Goal: Navigation & Orientation: Understand site structure

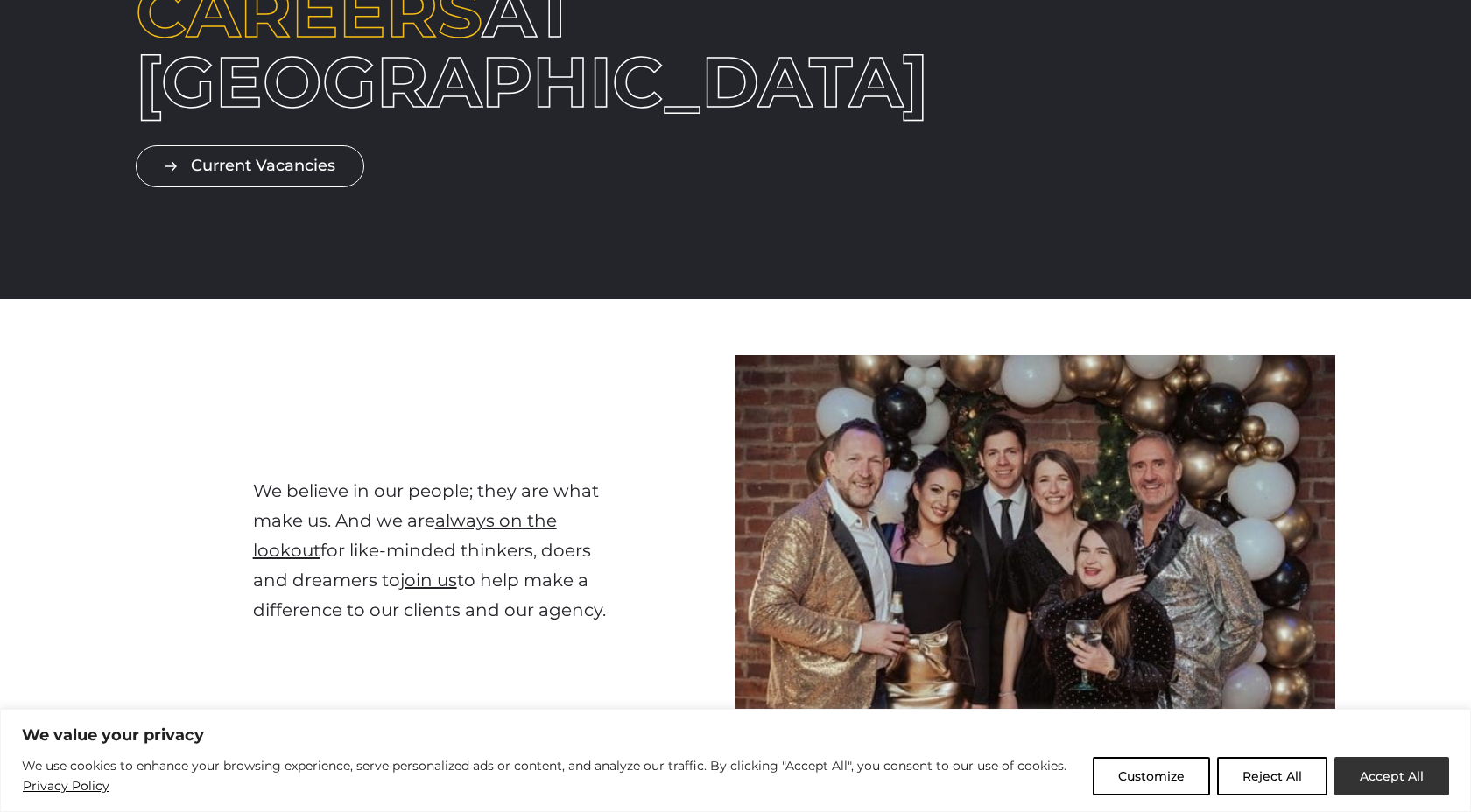
click at [1394, 791] on button "Accept All" at bounding box center [1392, 777] width 115 height 39
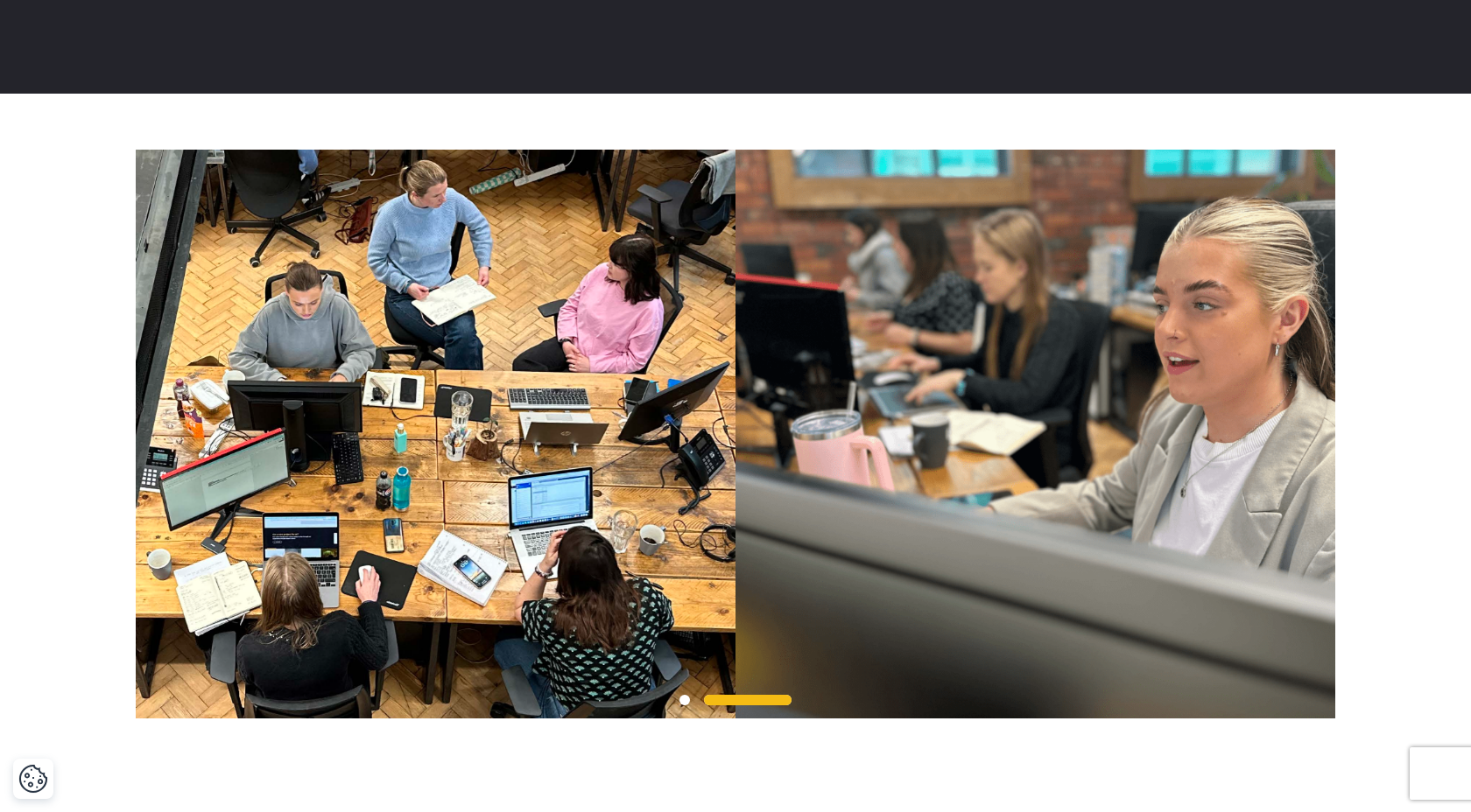
scroll to position [4059, 0]
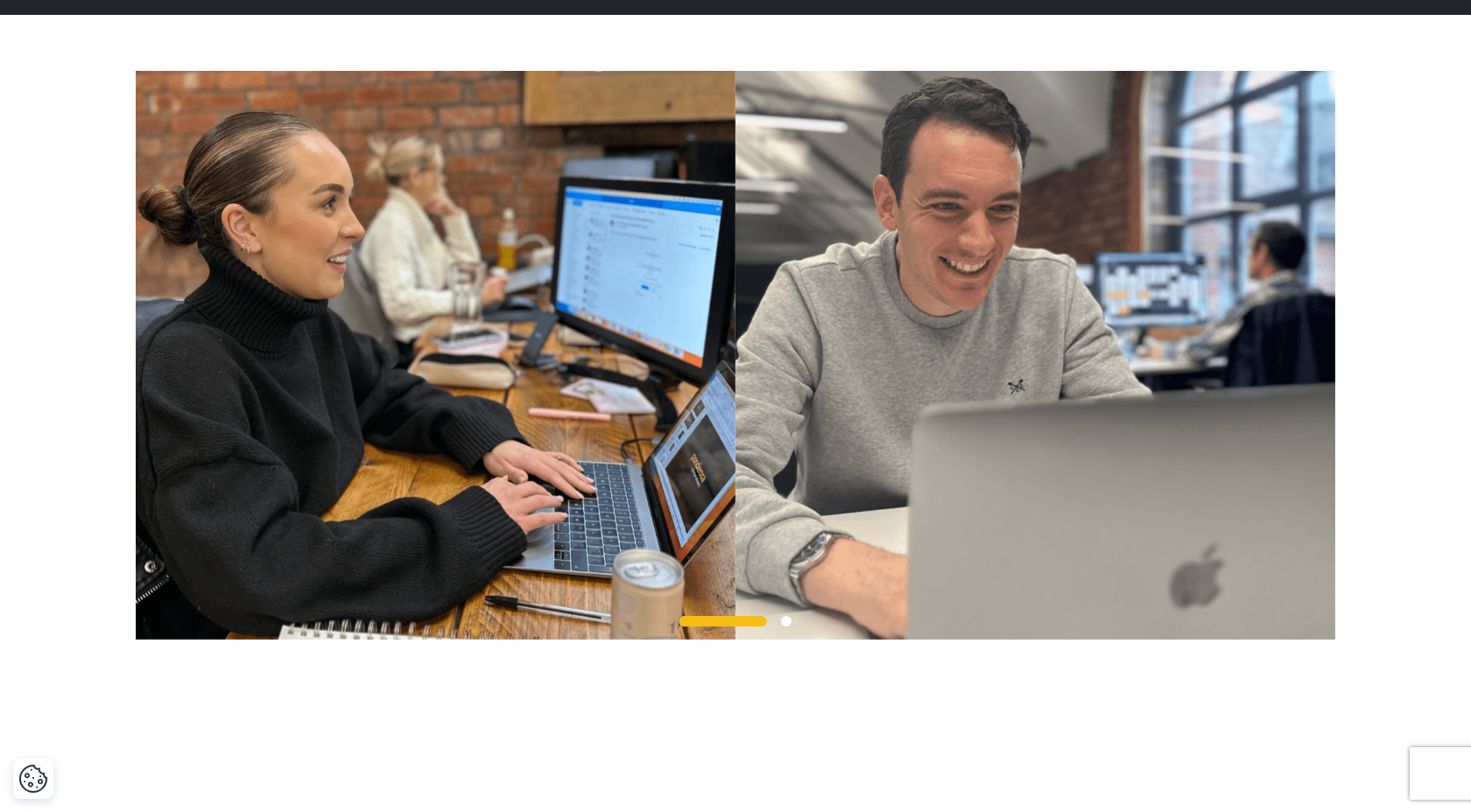
scroll to position [4138, 0]
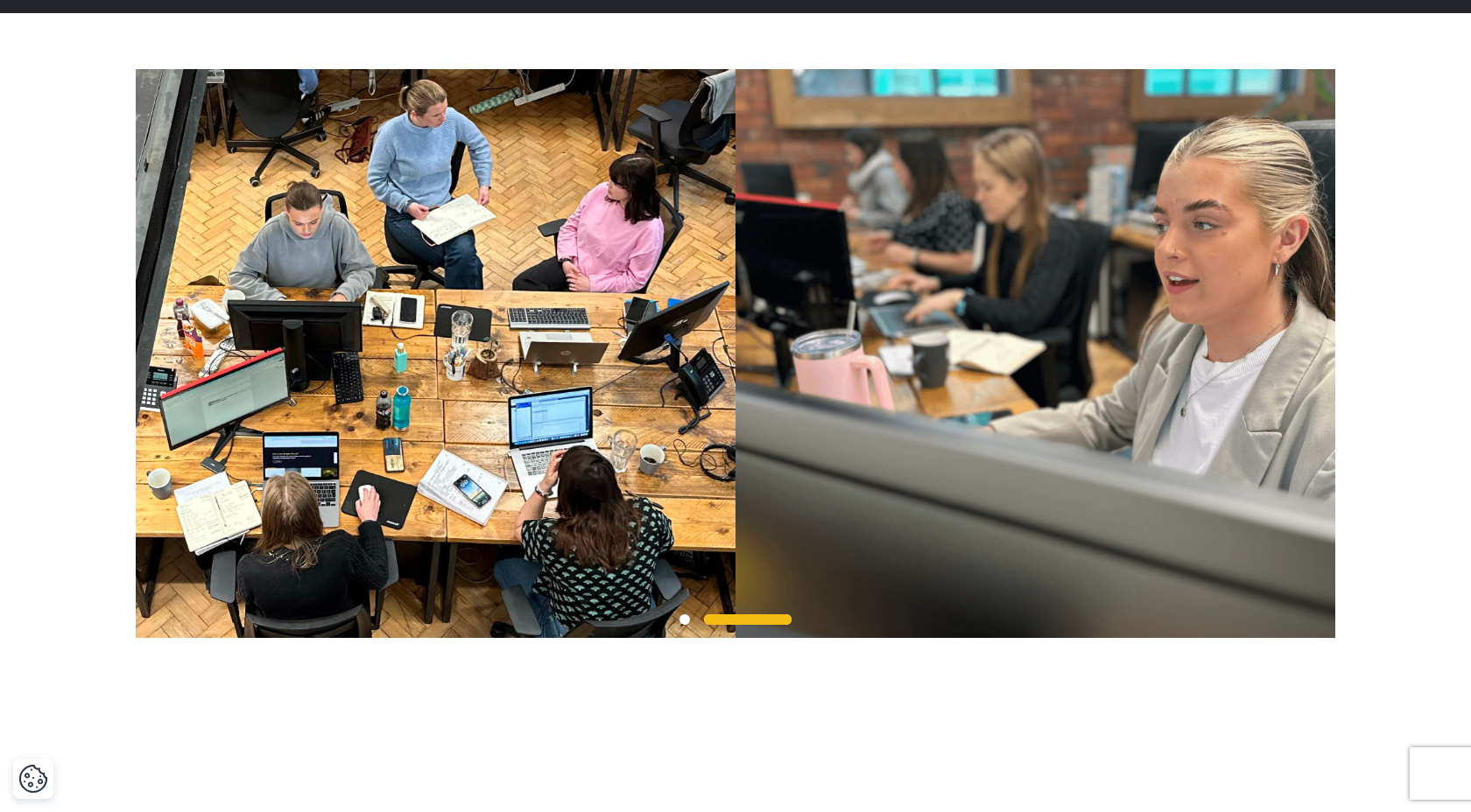
click at [686, 615] on span at bounding box center [685, 620] width 10 height 10
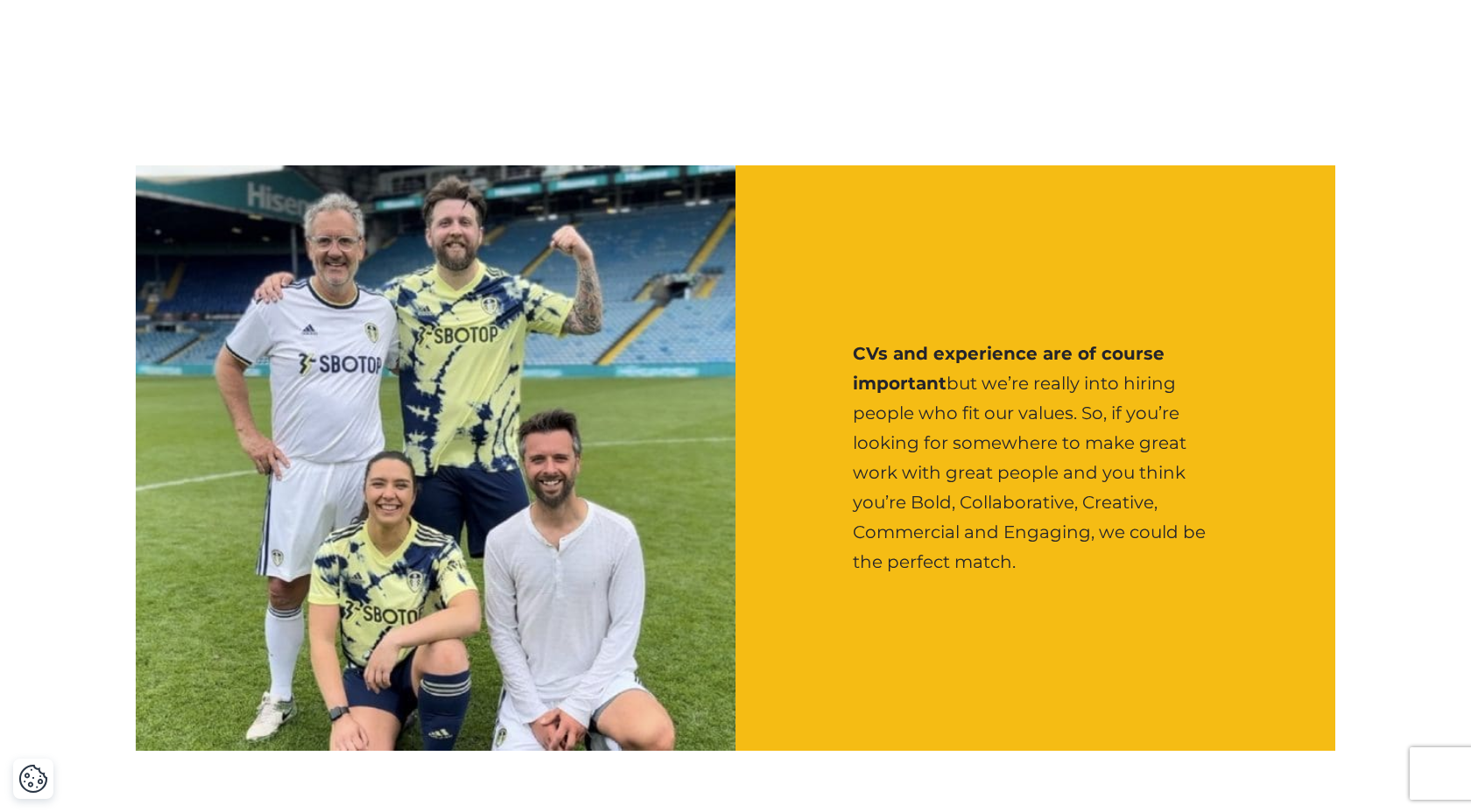
scroll to position [0, 0]
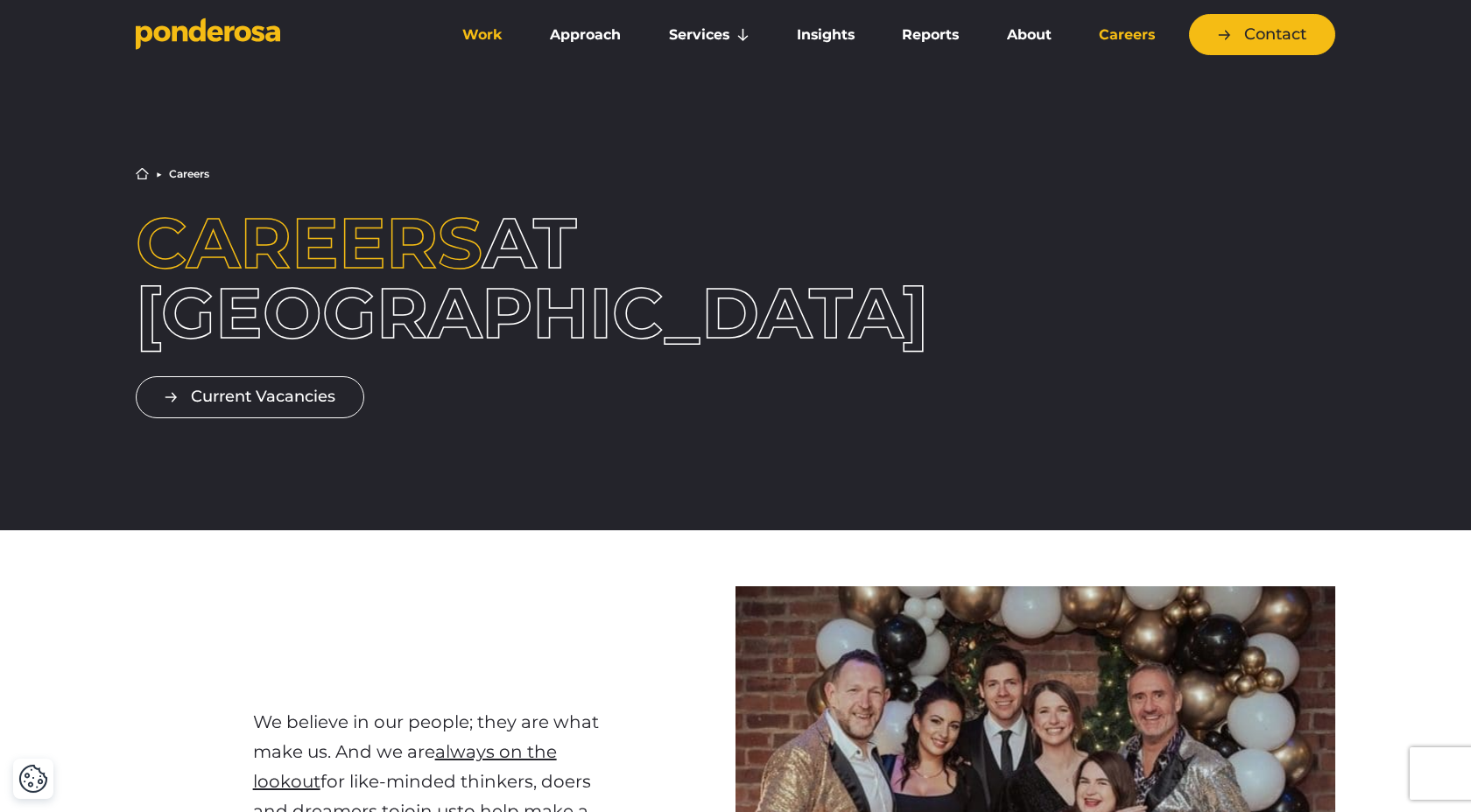
click at [471, 36] on link "Work" at bounding box center [482, 35] width 80 height 37
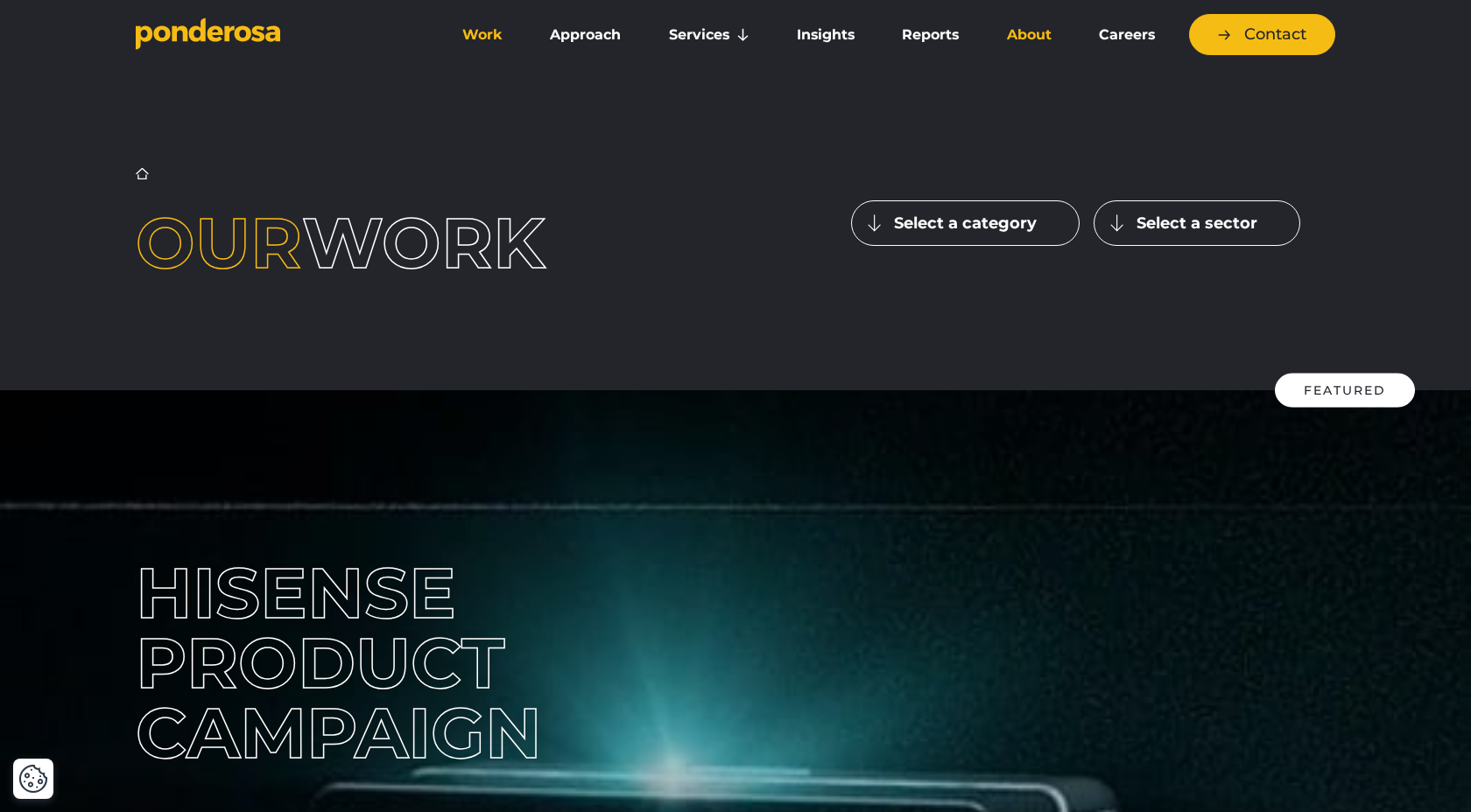
click at [1028, 41] on link "About" at bounding box center [1029, 35] width 85 height 37
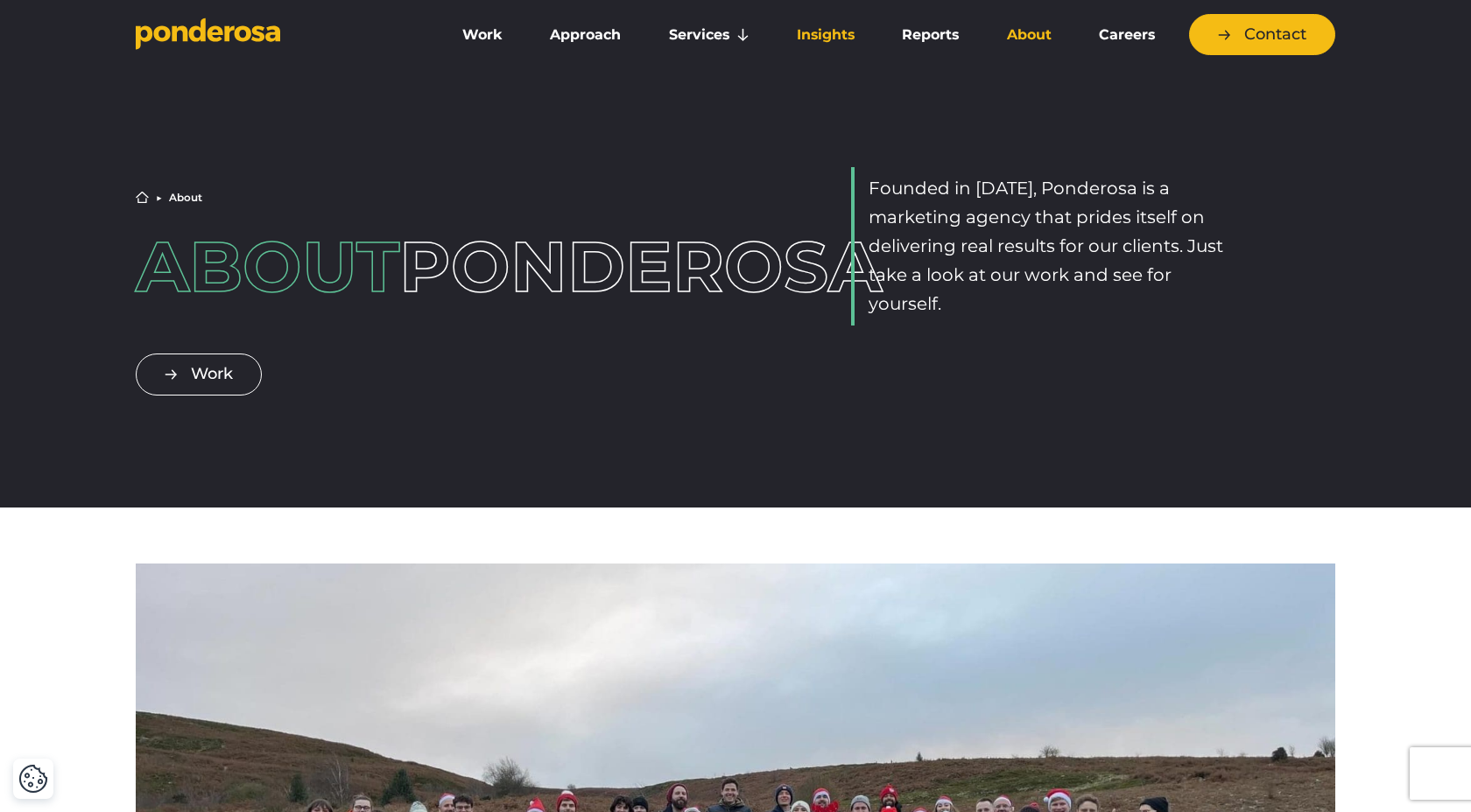
click at [807, 28] on link "Insights" at bounding box center [826, 35] width 98 height 37
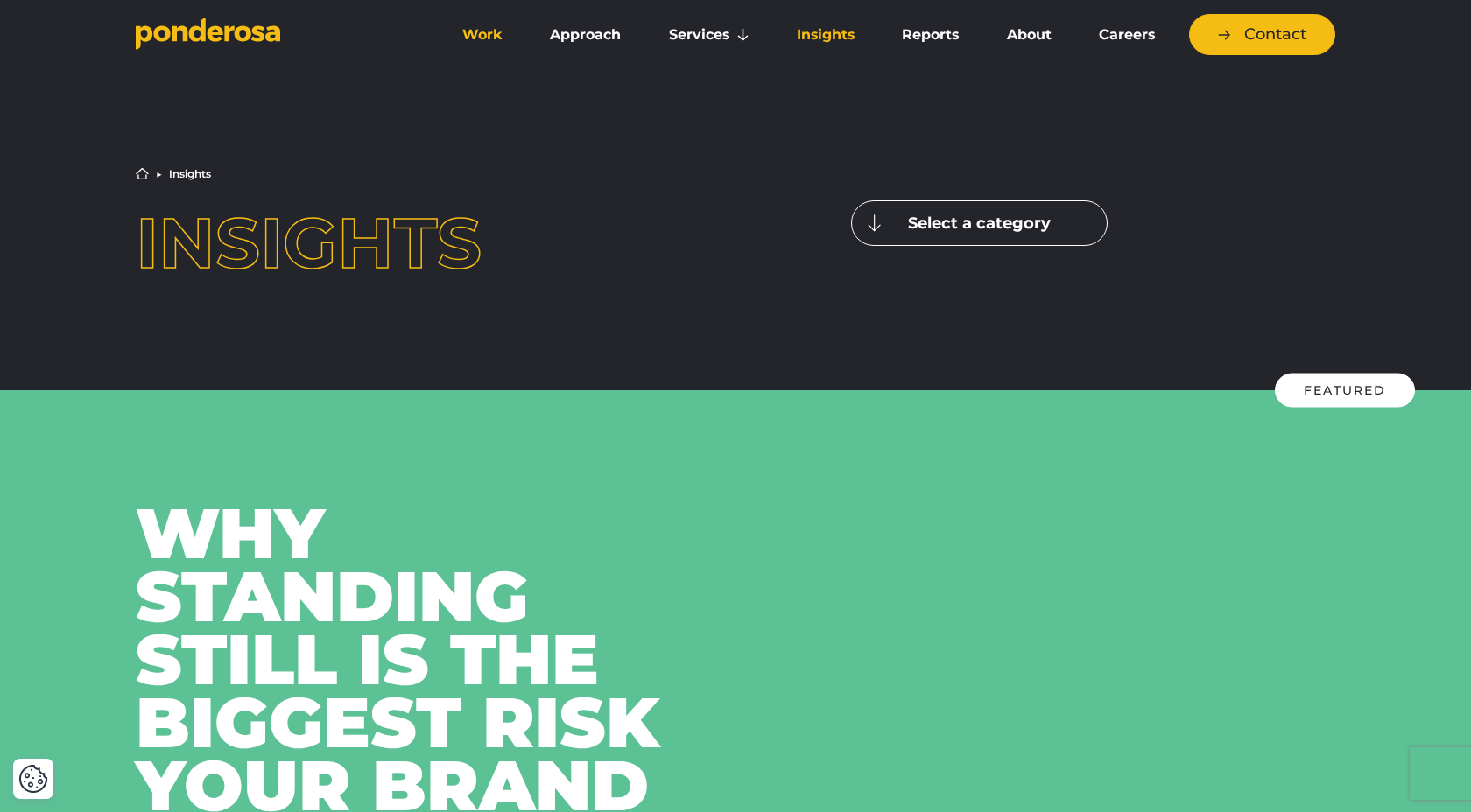
click at [488, 39] on link "Work" at bounding box center [482, 35] width 80 height 37
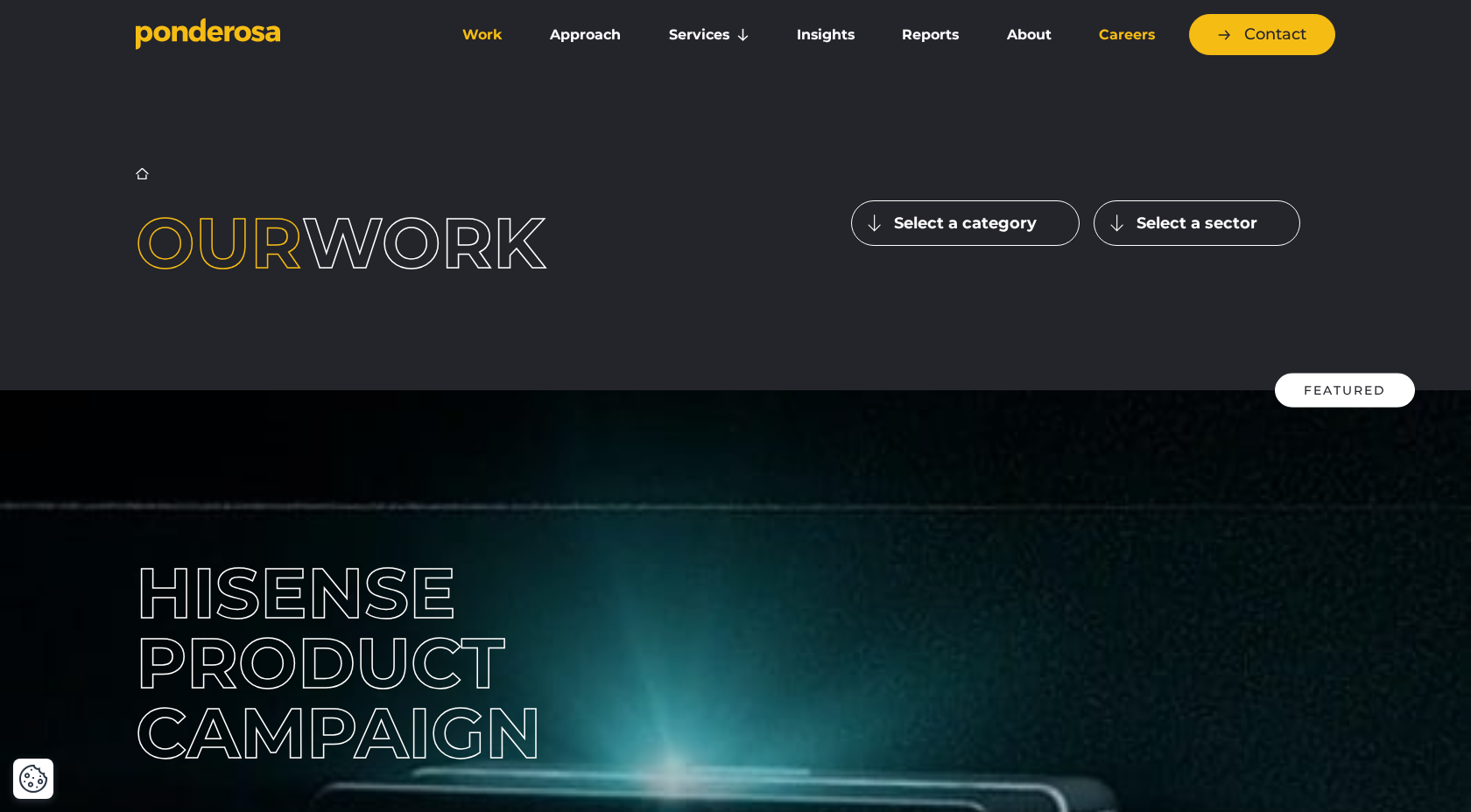
click at [1131, 41] on link "Careers" at bounding box center [1127, 35] width 96 height 37
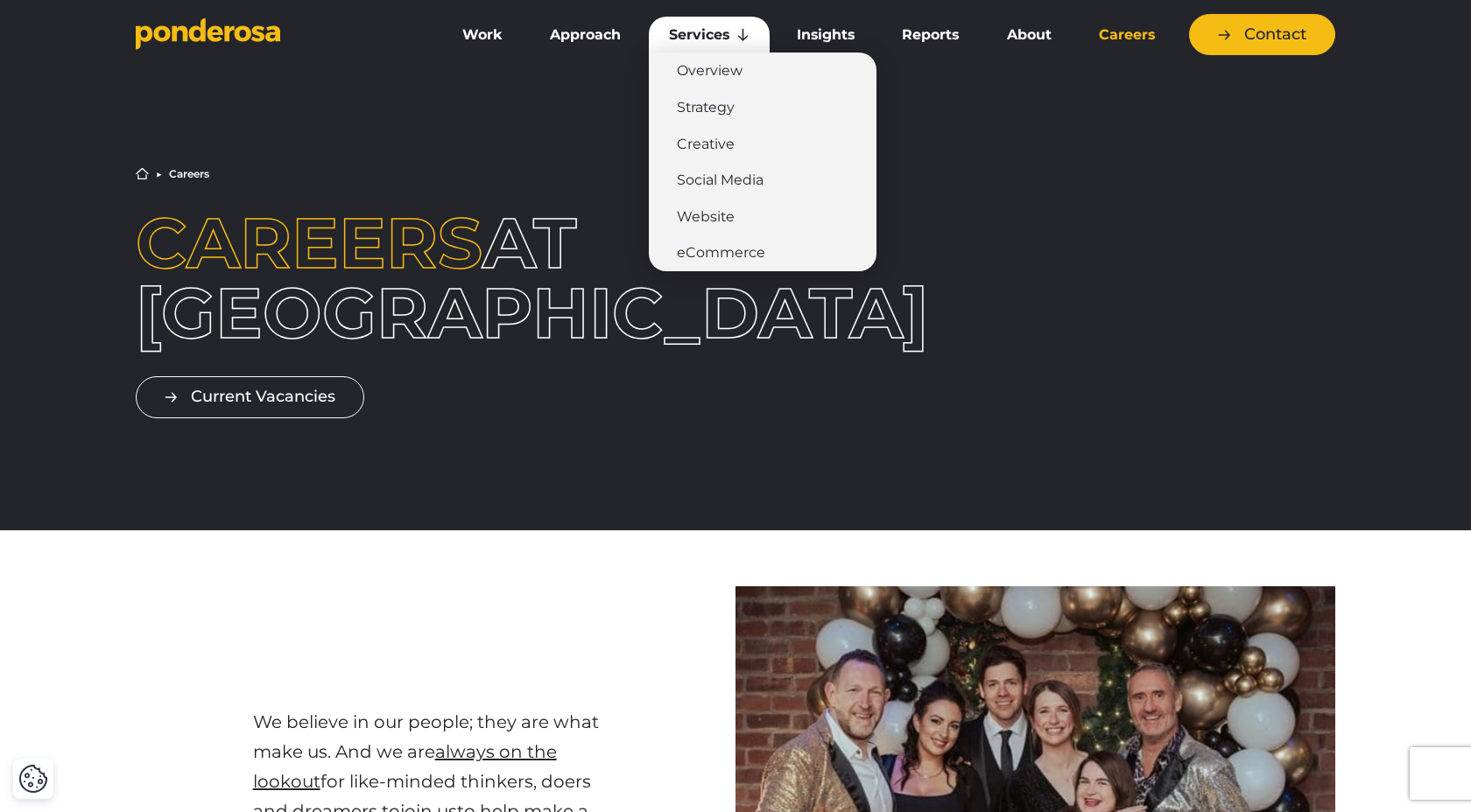
click at [686, 30] on link "Services" at bounding box center [709, 35] width 121 height 37
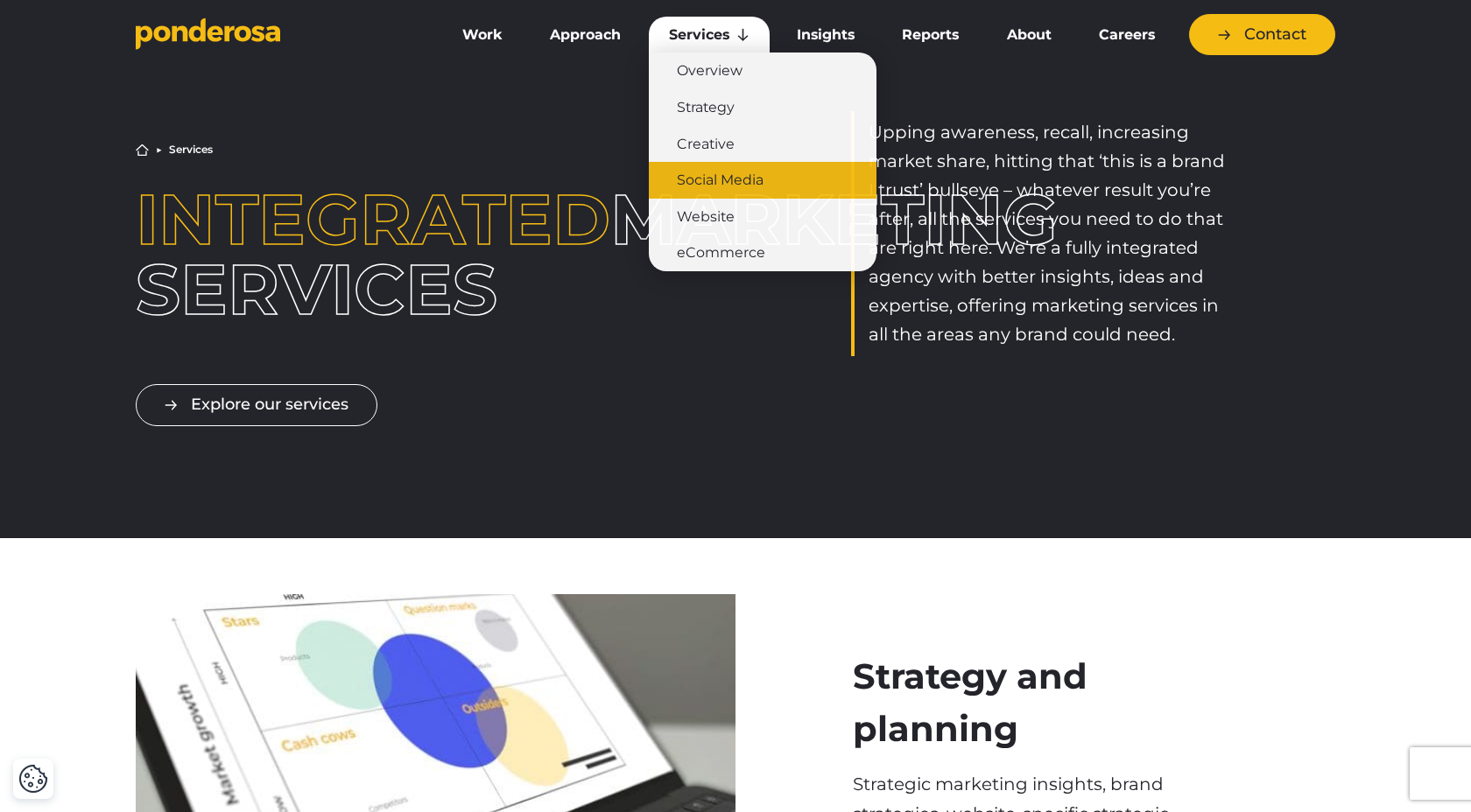
click at [744, 187] on link "Social Media" at bounding box center [762, 180] width 228 height 37
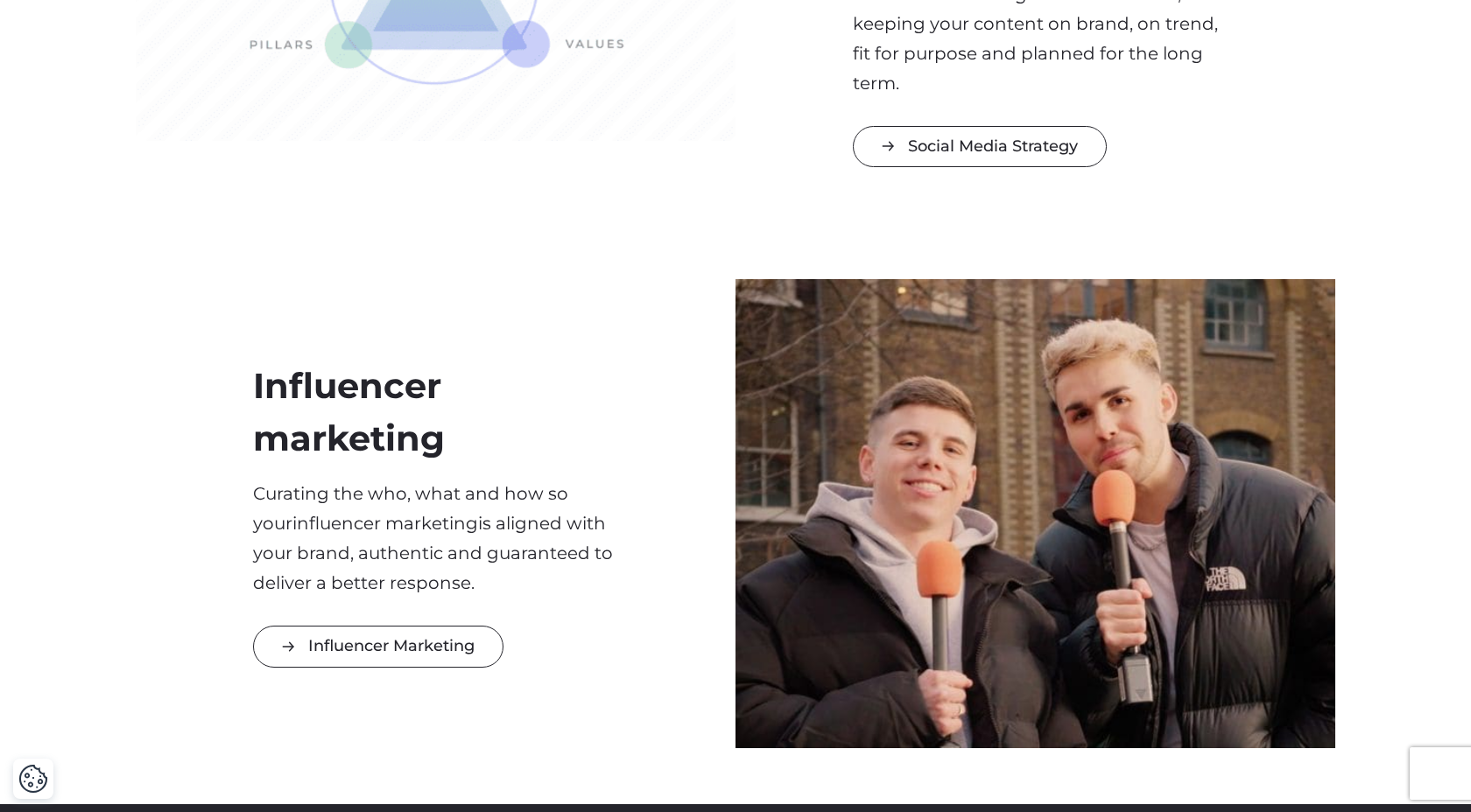
scroll to position [794, 0]
